Goal: Browse casually

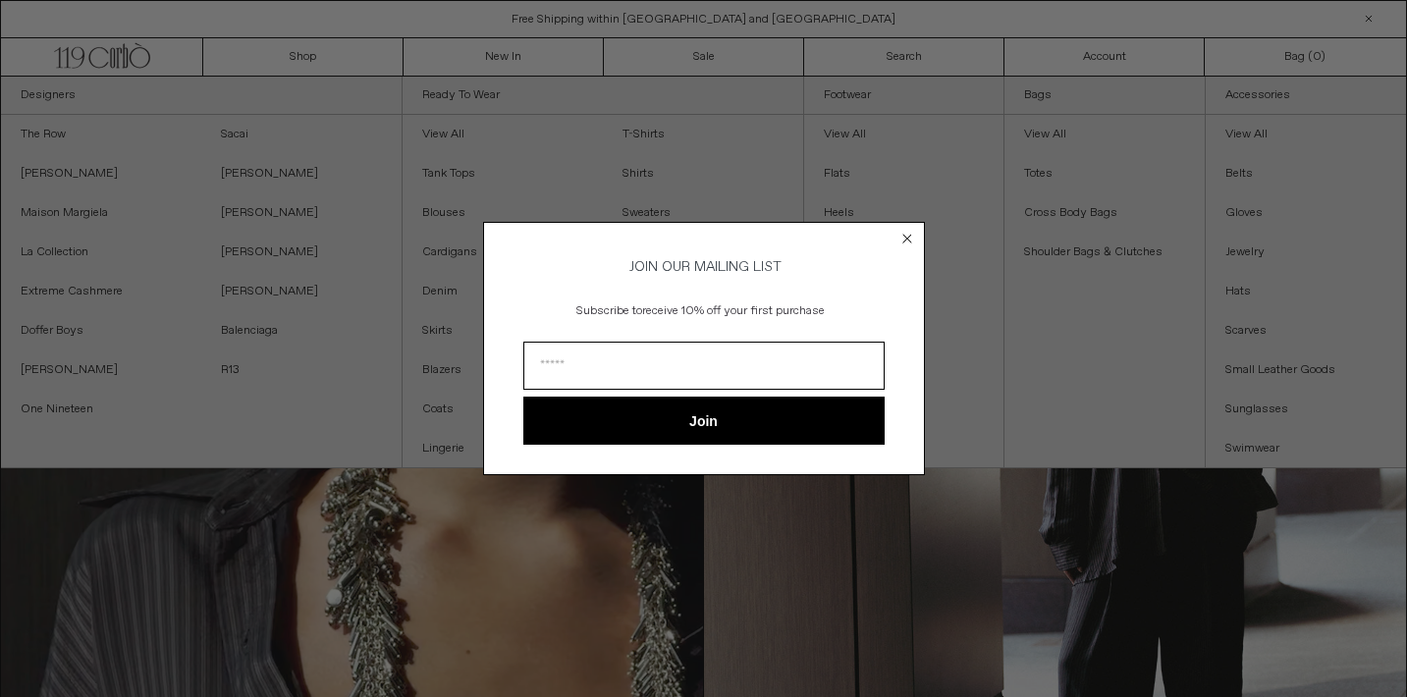
click at [900, 231] on circle "Close dialog" at bounding box center [907, 238] width 19 height 19
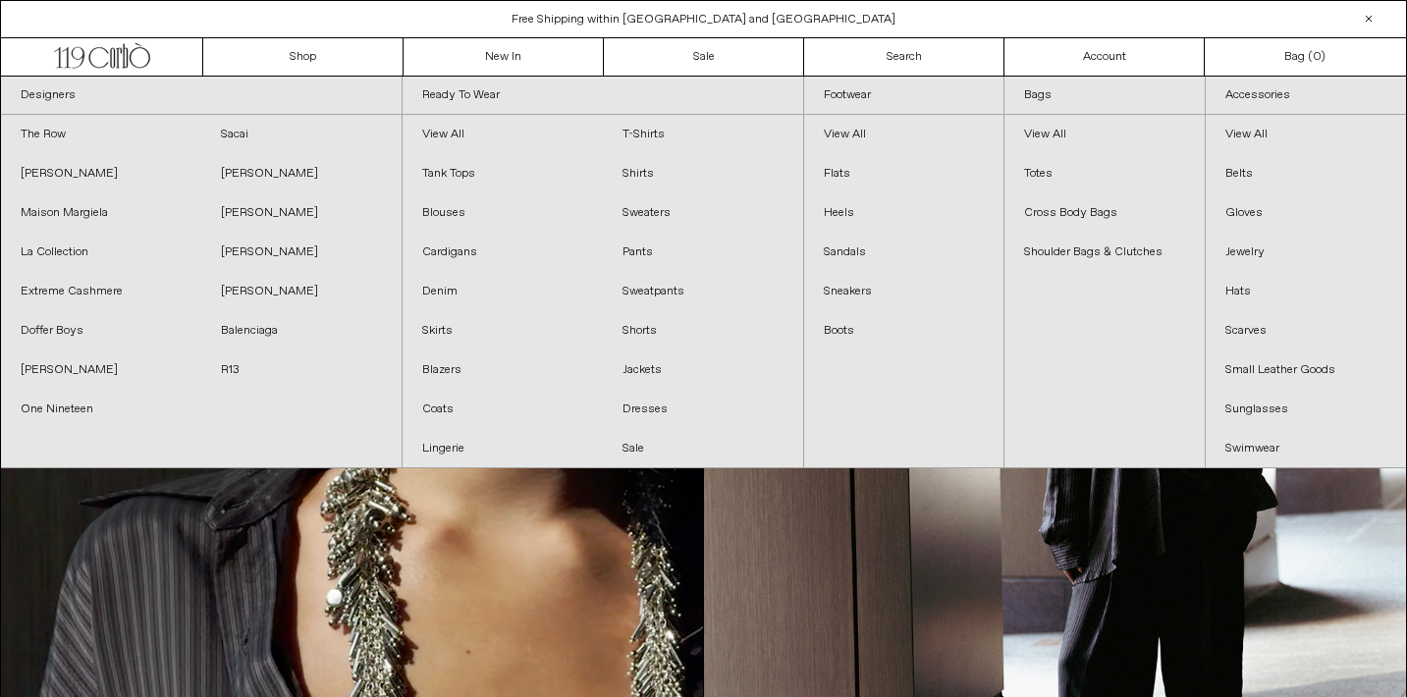
click at [906, 236] on link "Sandals" at bounding box center [904, 252] width 200 height 39
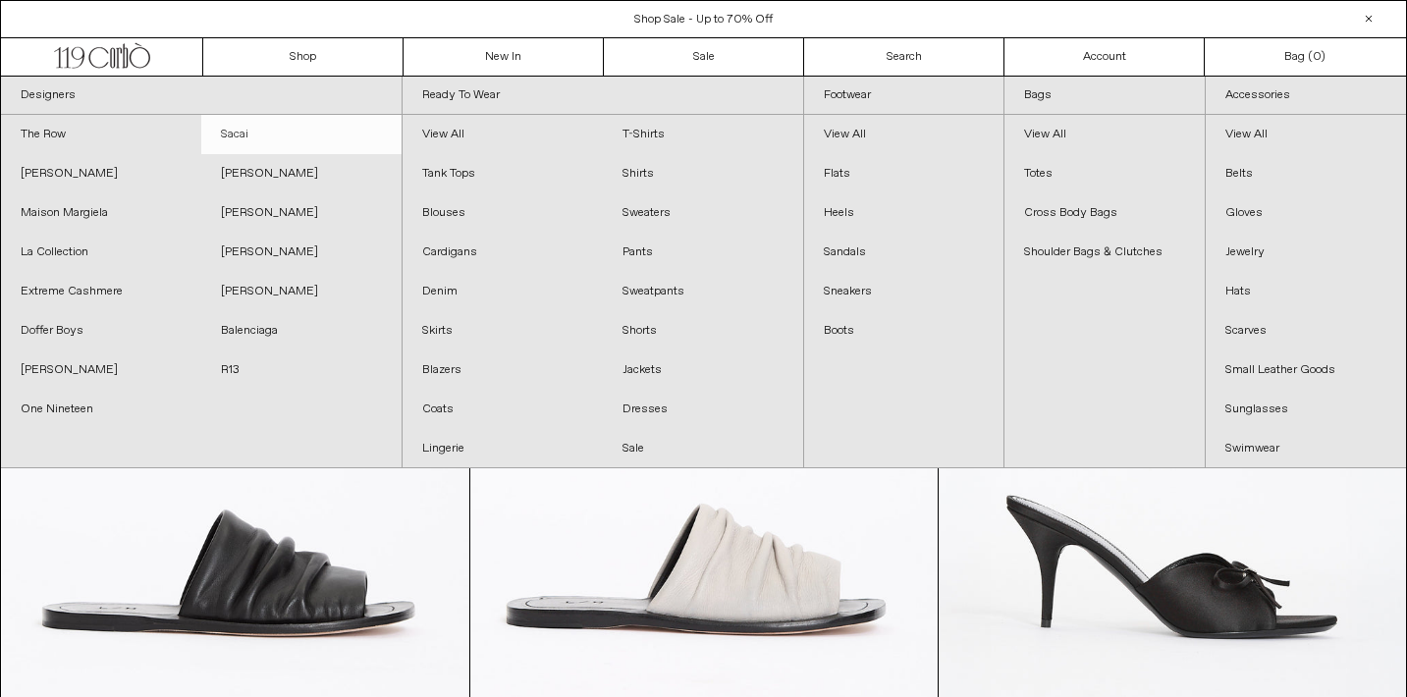
click at [245, 127] on link "Sacai" at bounding box center [301, 134] width 200 height 39
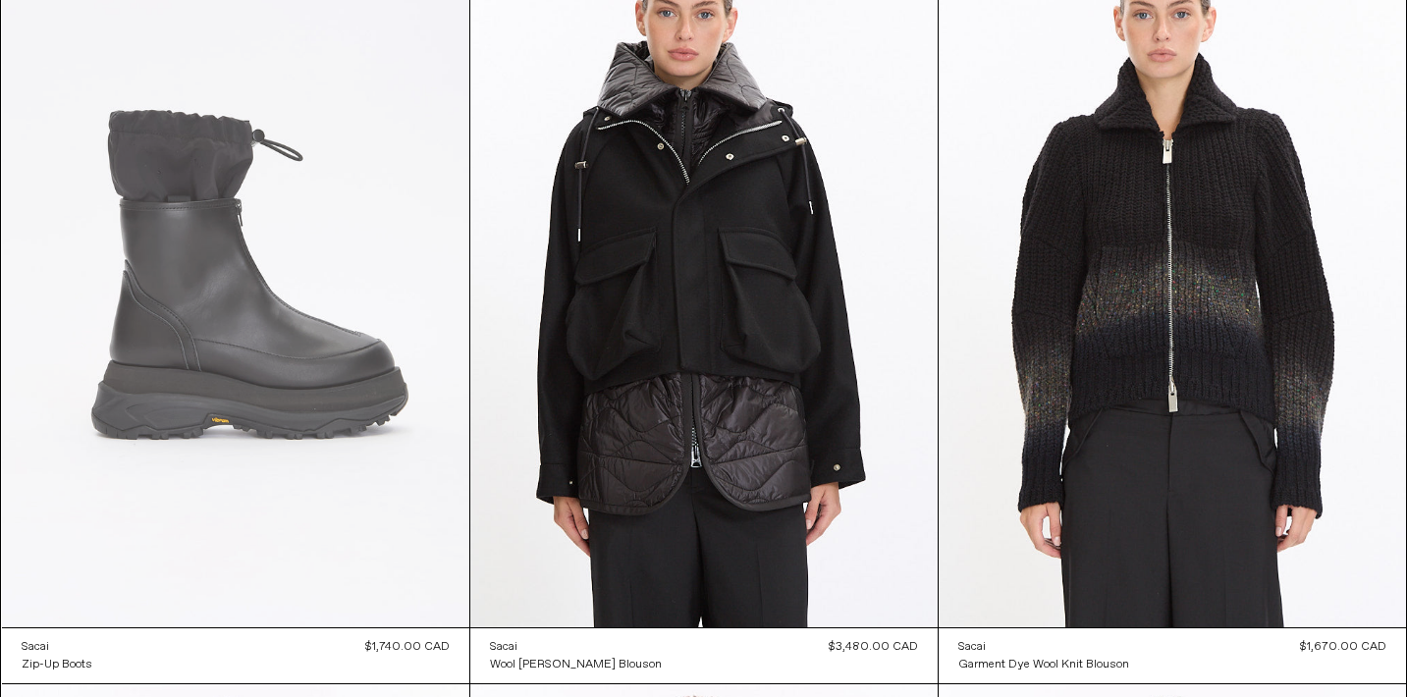
scroll to position [189, 0]
click at [272, 336] on at bounding box center [235, 276] width 467 height 701
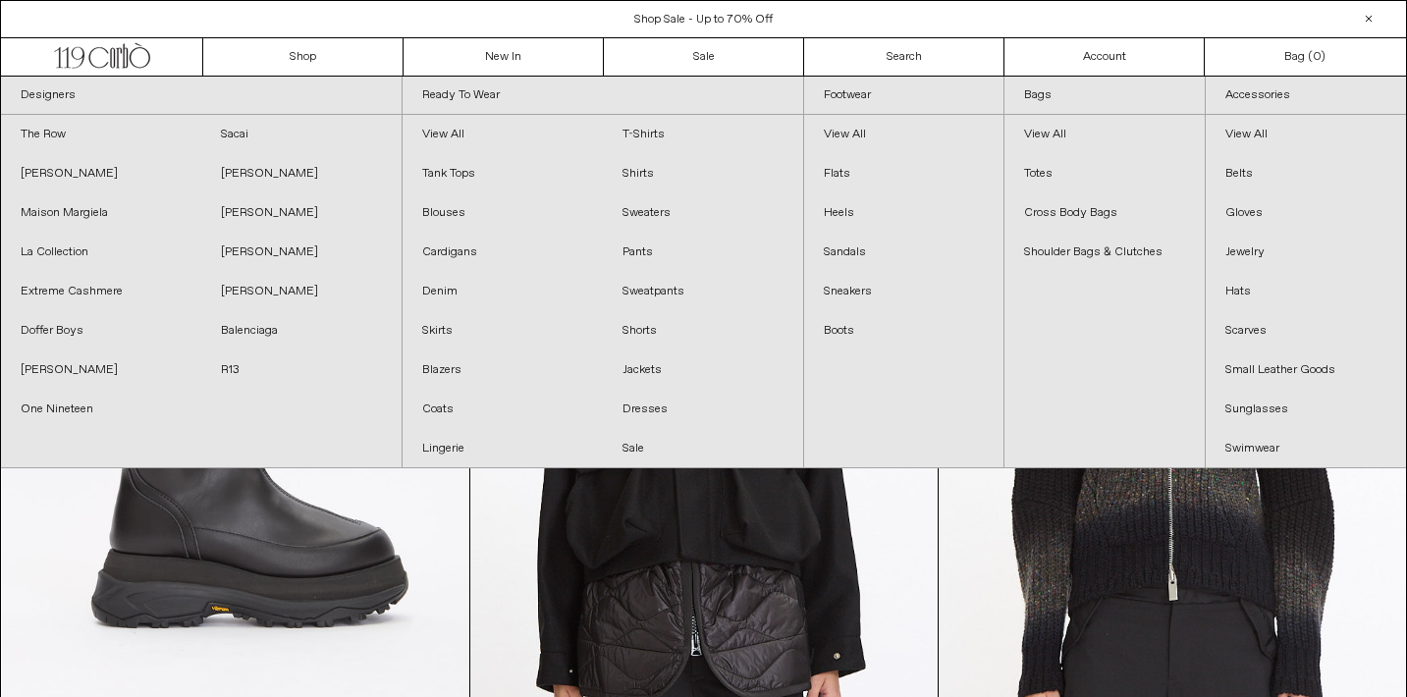
scroll to position [0, 0]
click at [263, 333] on link "Balenciaga" at bounding box center [301, 330] width 200 height 39
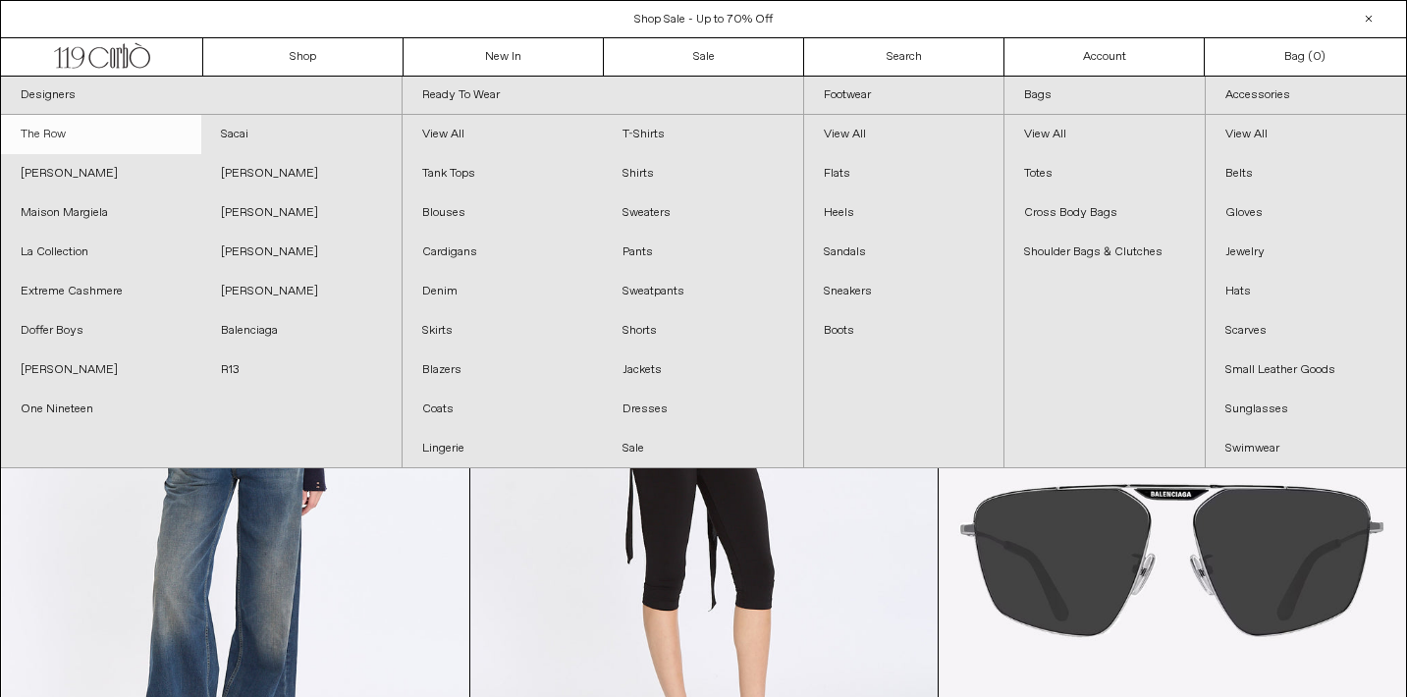
click at [51, 119] on link "The Row" at bounding box center [101, 134] width 200 height 39
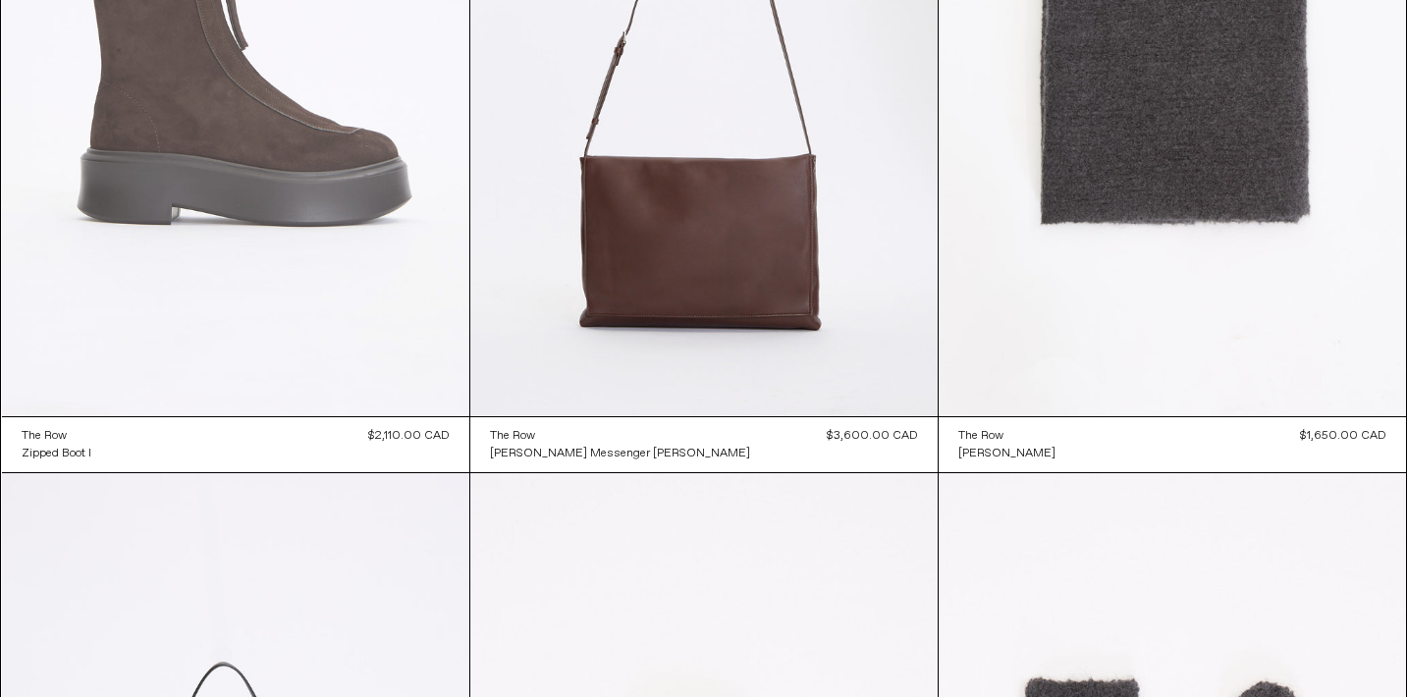
scroll to position [2678, 0]
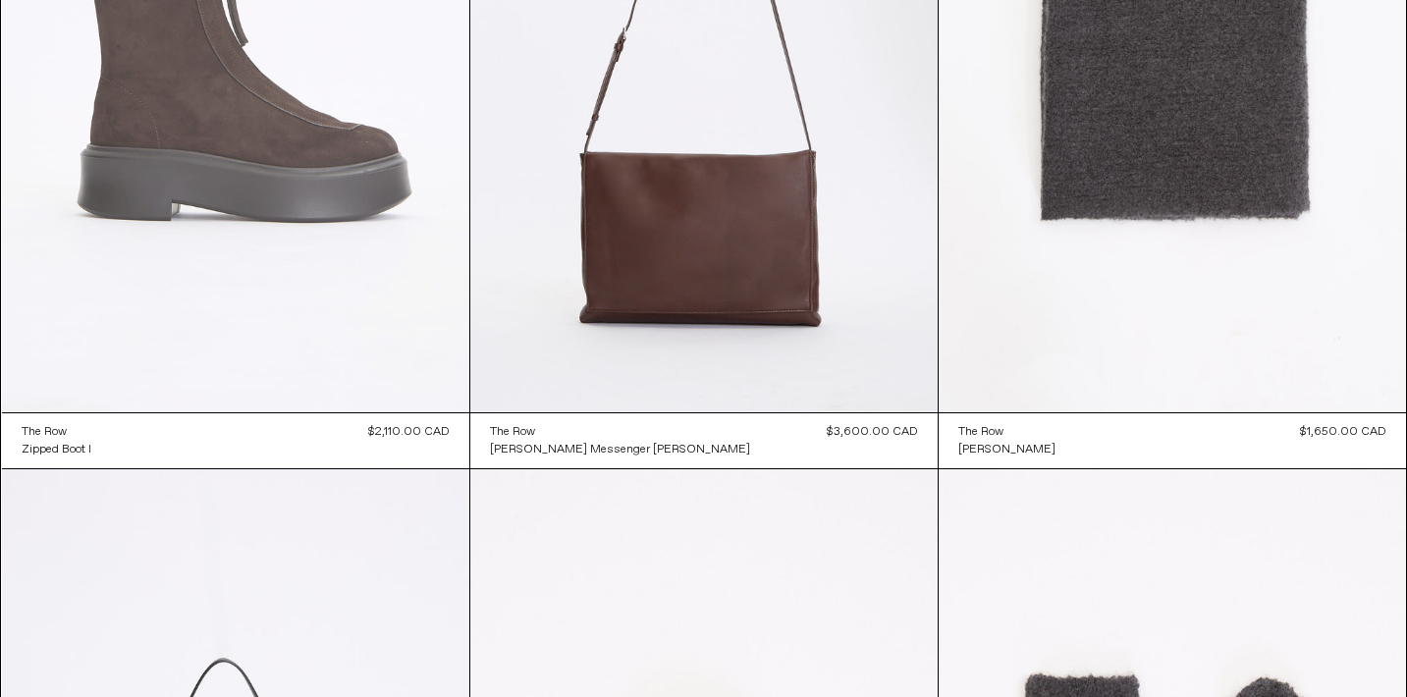
click at [159, 156] on at bounding box center [235, 61] width 467 height 701
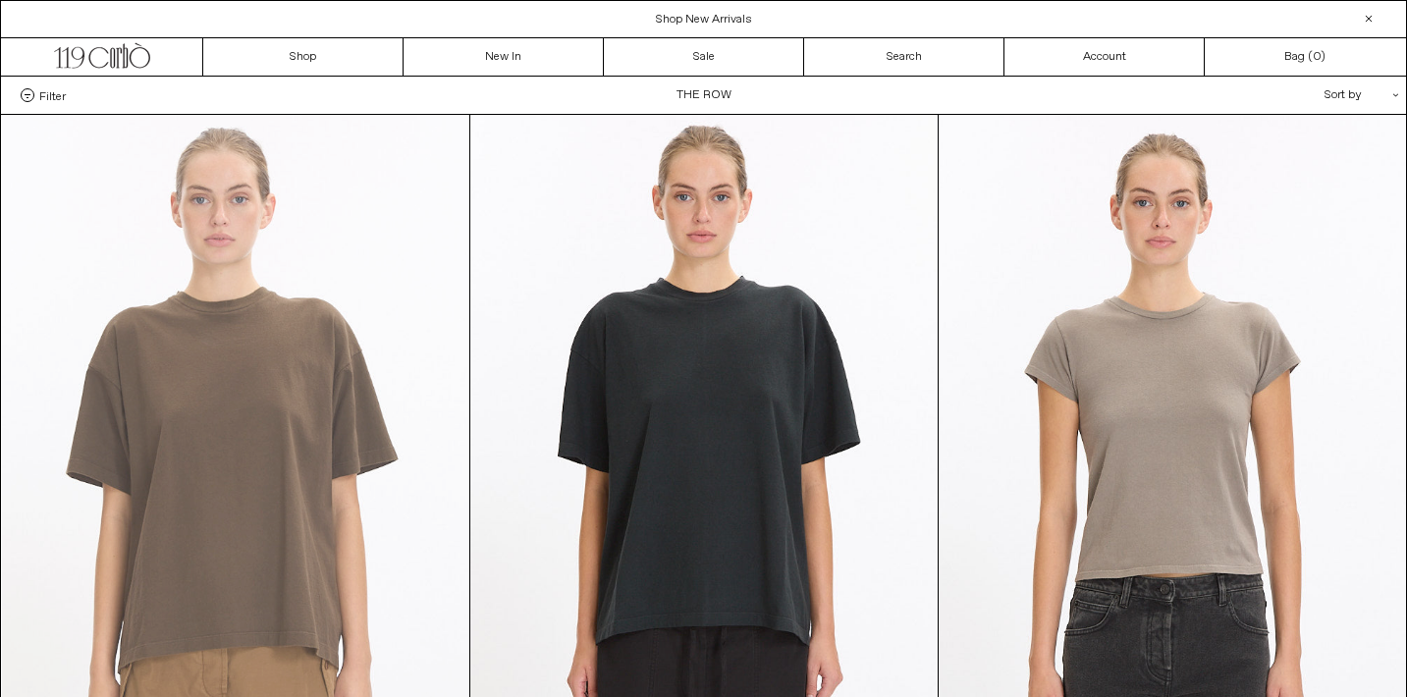
scroll to position [0, 0]
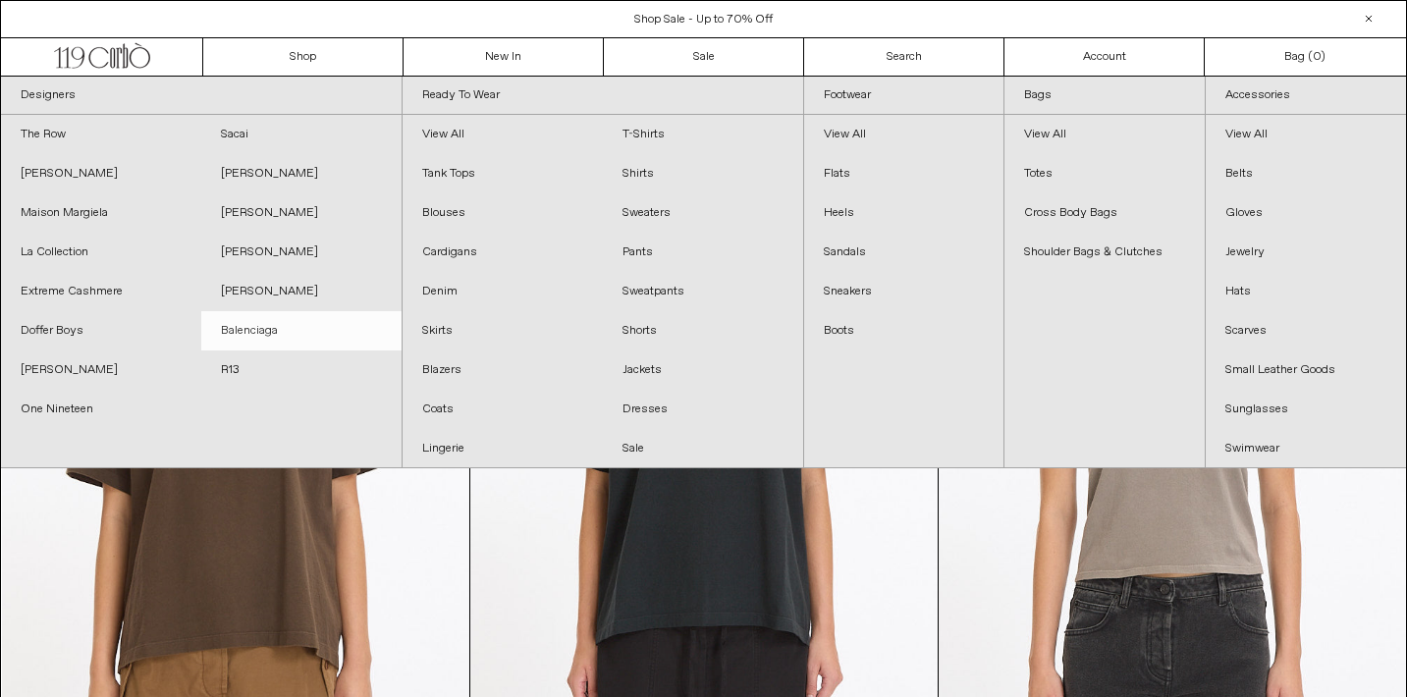
click at [294, 329] on link "Balenciaga" at bounding box center [301, 330] width 200 height 39
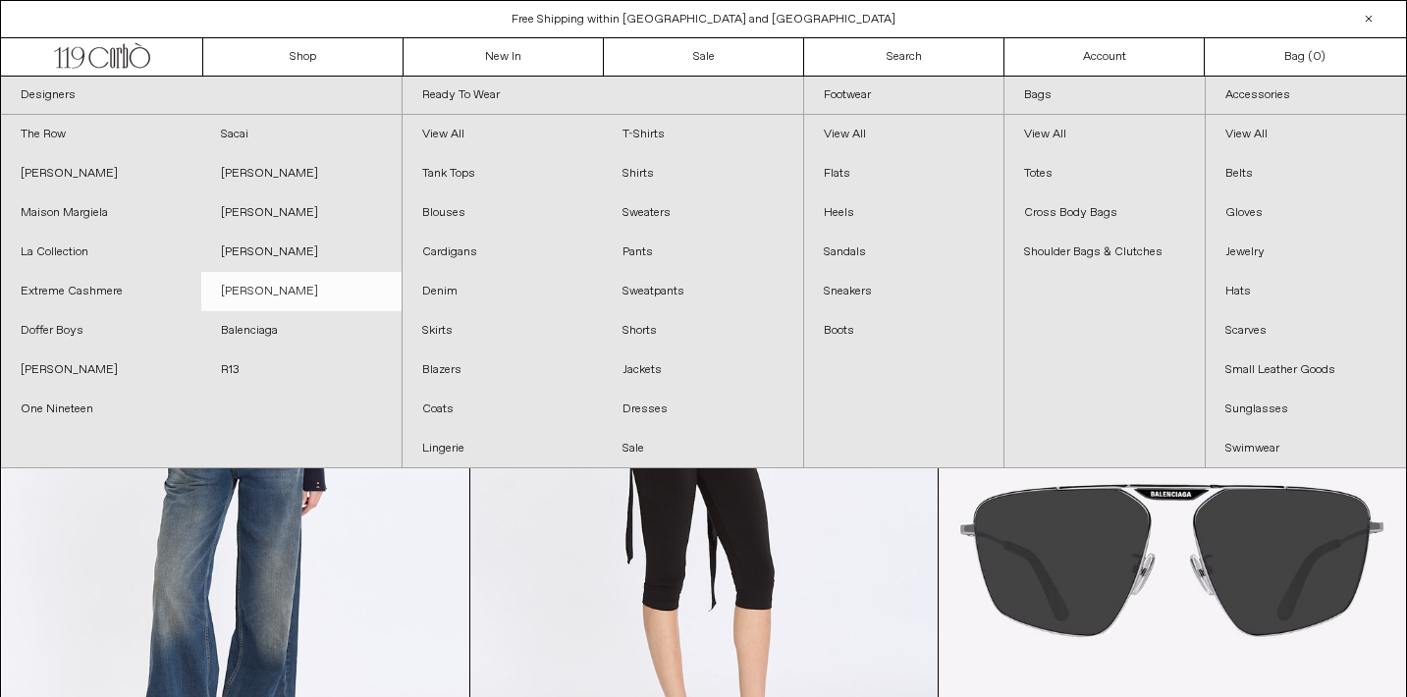
click at [279, 287] on link "[PERSON_NAME]" at bounding box center [301, 291] width 200 height 39
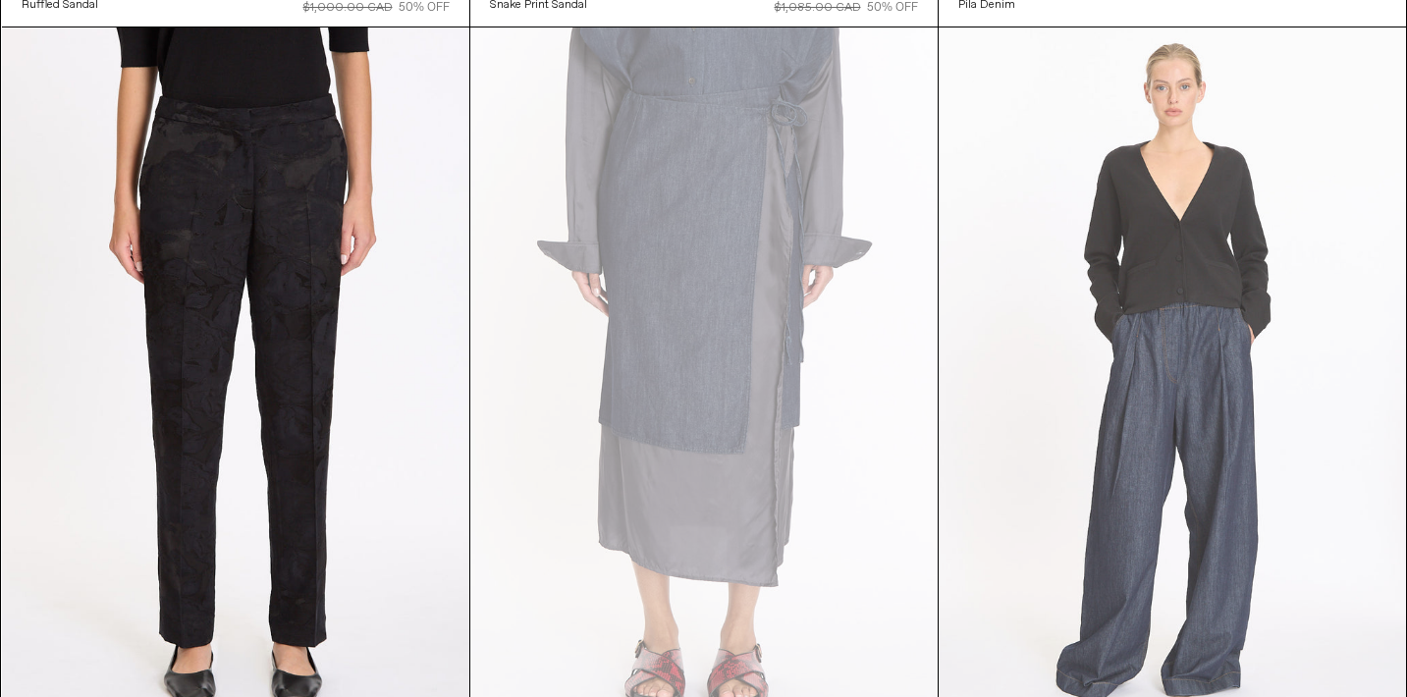
scroll to position [5625, 0]
